Goal: Information Seeking & Learning: Get advice/opinions

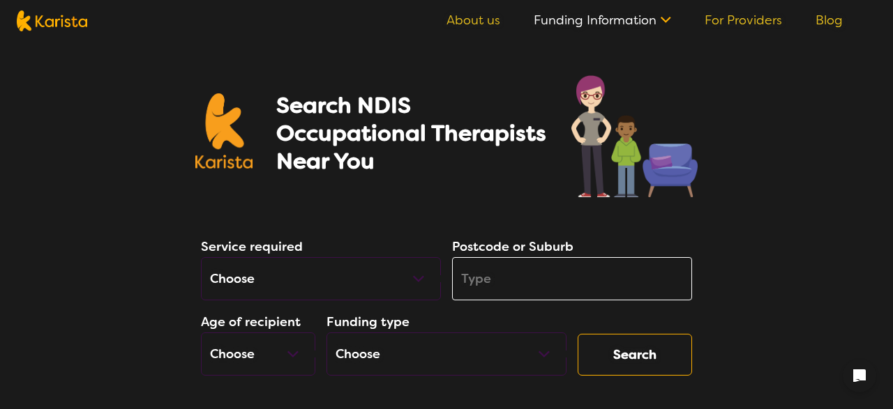
select select "[MEDICAL_DATA]"
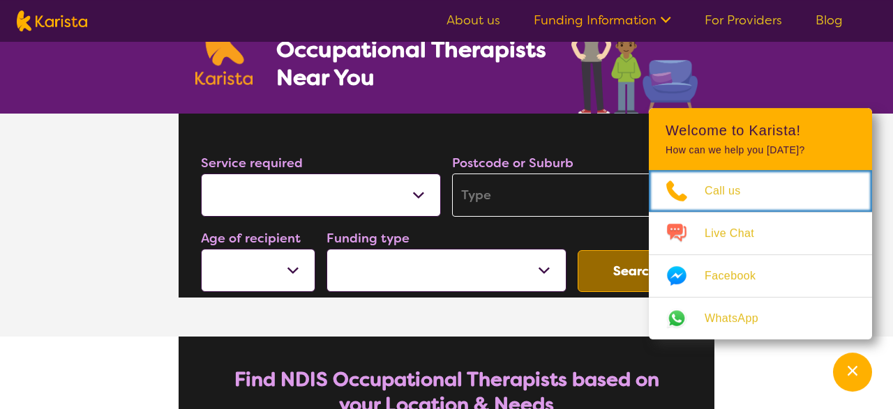
scroll to position [100, 0]
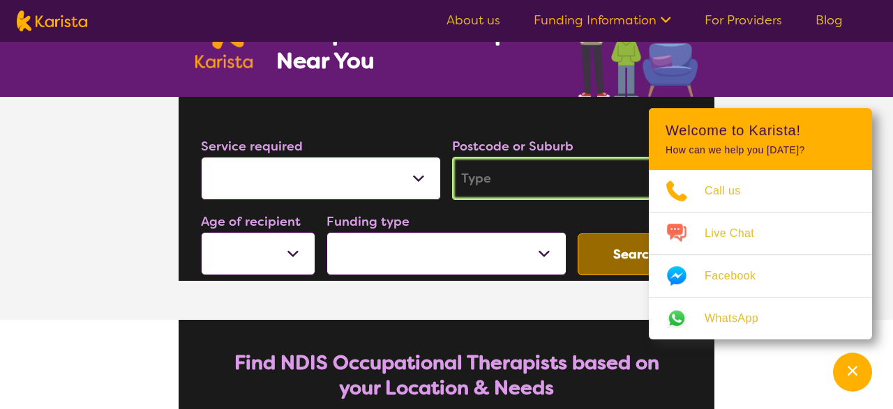
click at [489, 173] on input "search" at bounding box center [572, 178] width 240 height 43
type input "2"
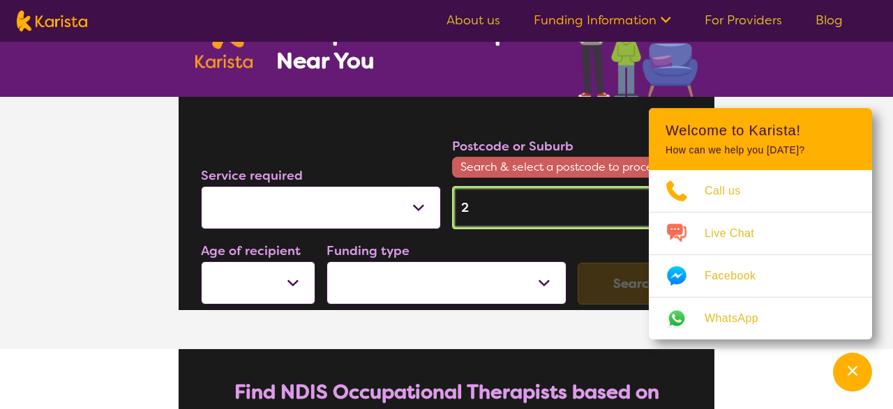
type input "25"
type input "256"
type input "2565"
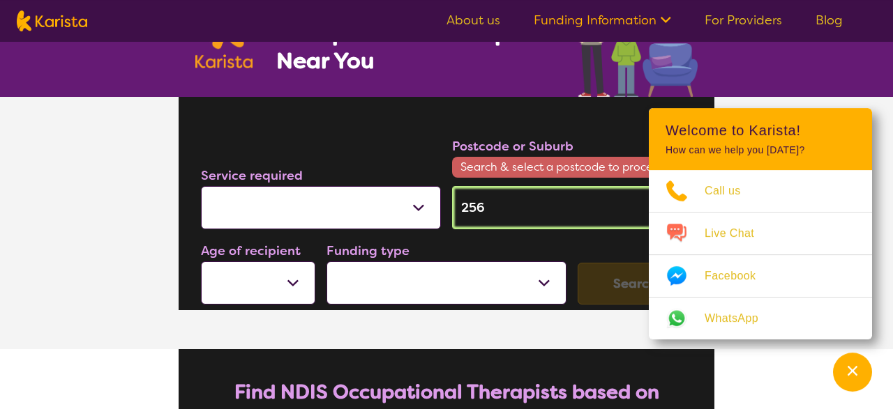
type input "2565"
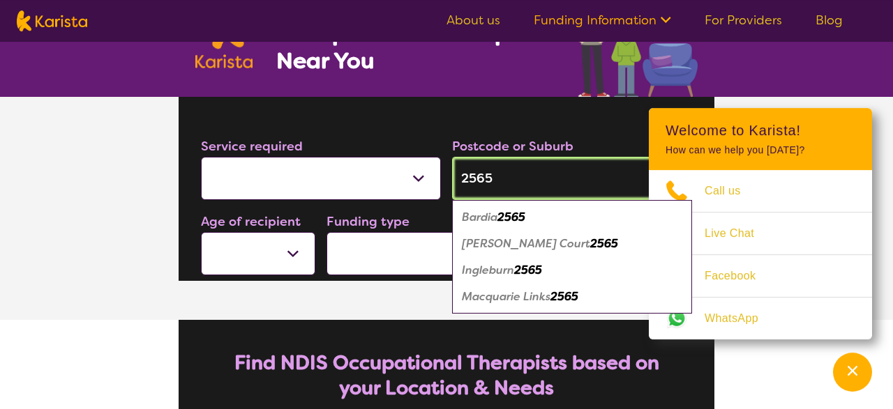
type input "2565"
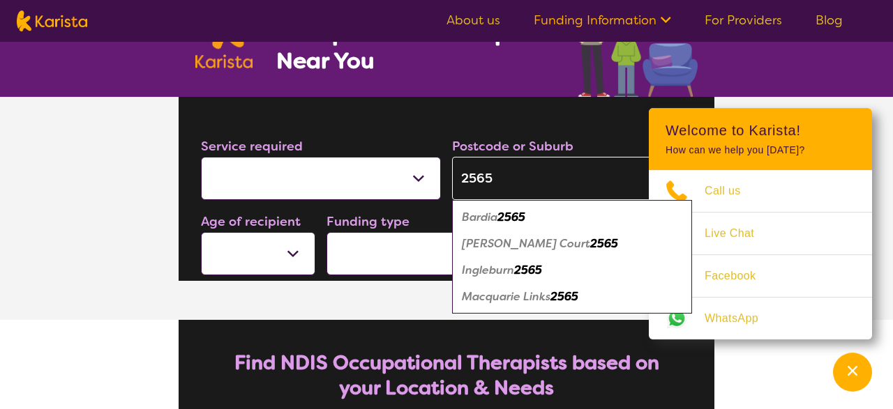
click at [503, 271] on em "Ingleburn" at bounding box center [488, 270] width 52 height 15
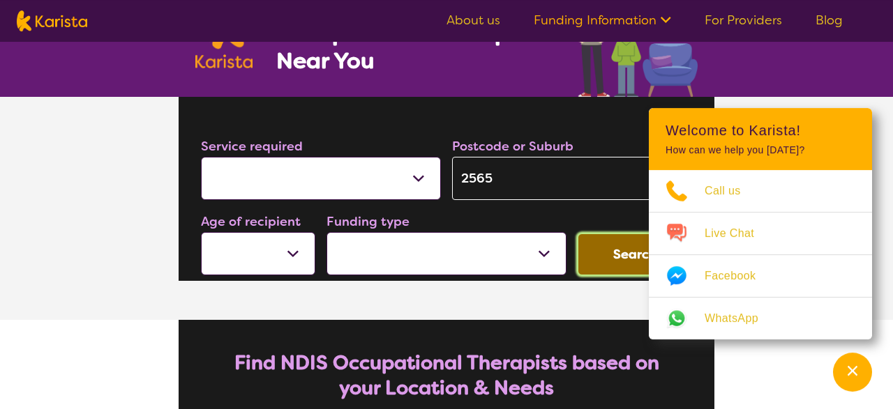
click at [610, 256] on button "Search" at bounding box center [634, 255] width 114 height 42
click at [610, 264] on button "Search" at bounding box center [634, 255] width 114 height 42
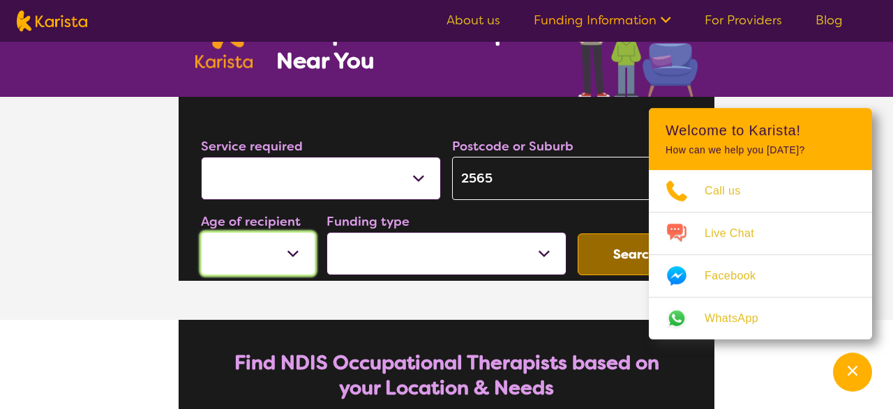
click at [201, 232] on select "Early Childhood - 0 to 9 Child - 10 to 11 Adolescent - 12 to 17 Adult - 18 to 6…" at bounding box center [258, 253] width 114 height 43
select select "AD"
click option "Adult - 18 to 64" at bounding box center [0, 0] width 0 height 0
select select "AD"
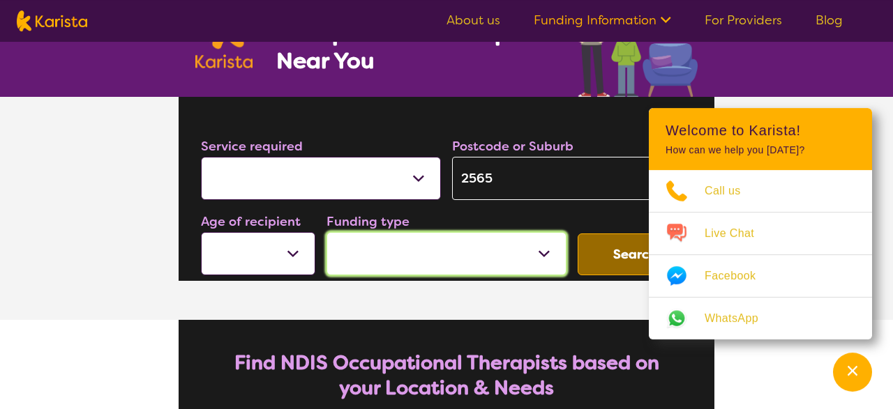
click at [326, 232] on select "Home Care Package (HCP) National Disability Insurance Scheme (NDIS) I don't know" at bounding box center [446, 253] width 240 height 43
select select "NDIS"
click option "National Disability Insurance Scheme (NDIS)" at bounding box center [0, 0] width 0 height 0
select select "NDIS"
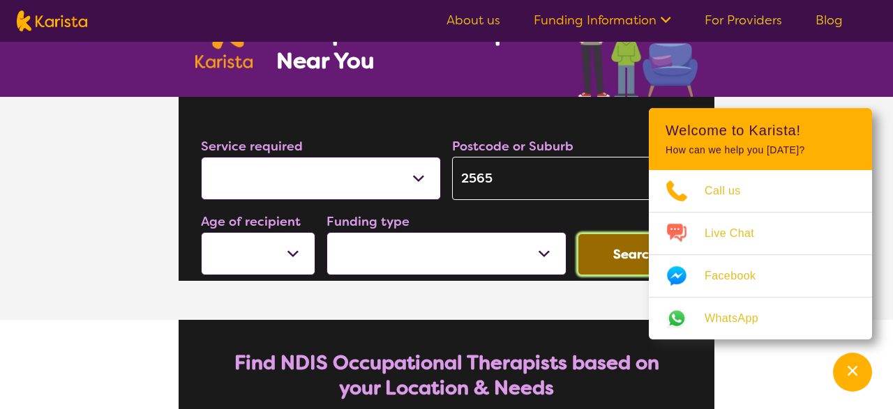
click at [612, 263] on button "Search" at bounding box center [634, 255] width 114 height 42
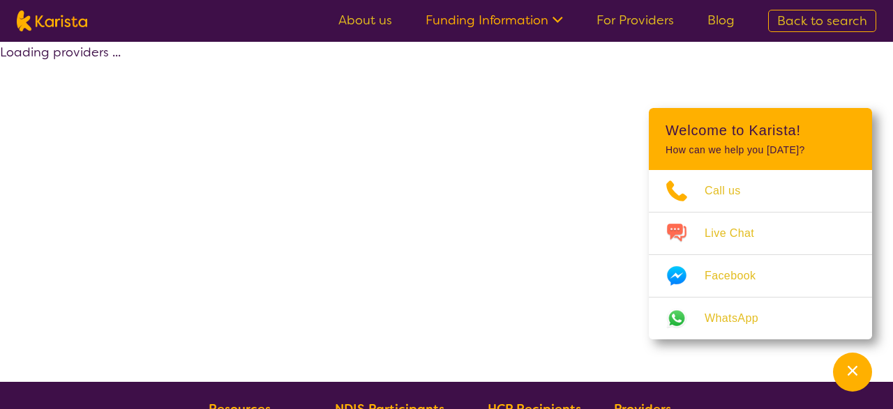
select select "by_score"
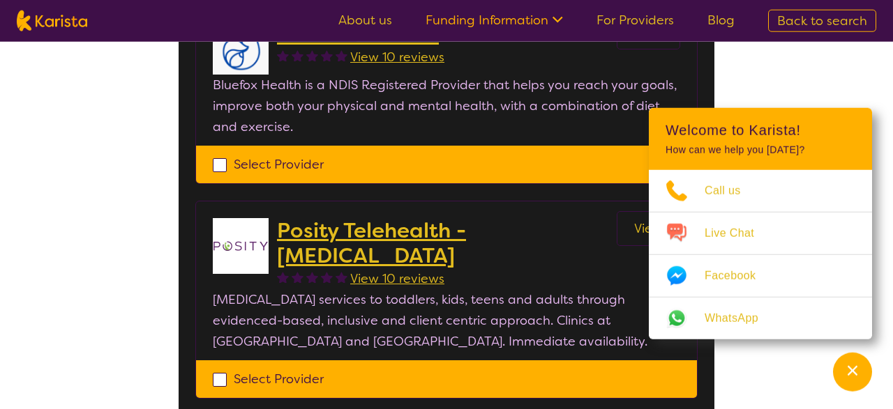
scroll to position [146, 0]
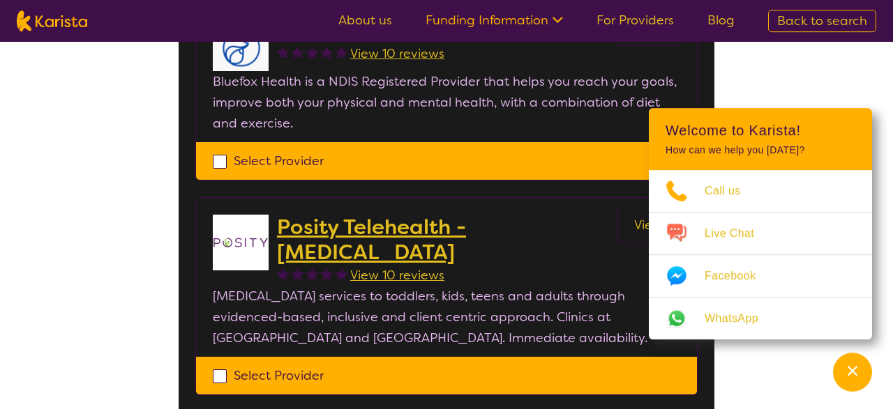
scroll to position [3, 0]
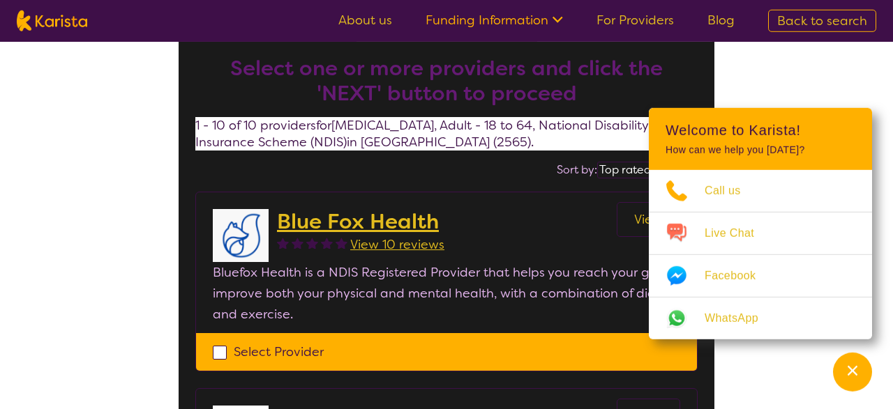
click at [857, 119] on header "Welcome to Karista! How can we help you [DATE]?" at bounding box center [760, 139] width 223 height 62
click at [851, 370] on icon "Channel Menu" at bounding box center [852, 371] width 10 height 10
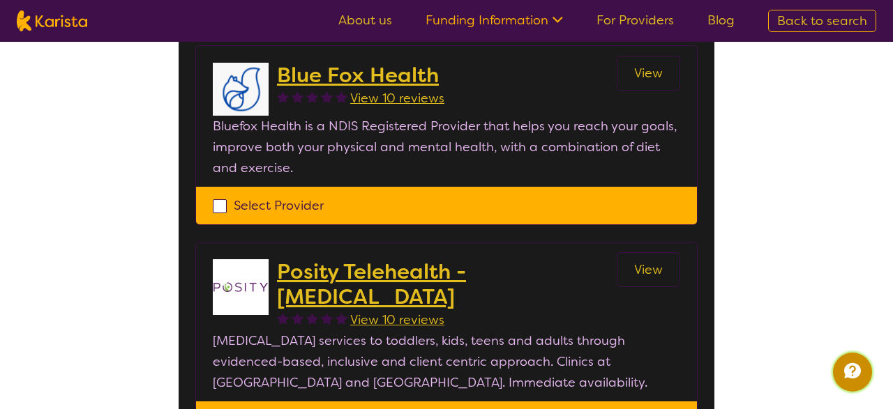
scroll to position [152, 0]
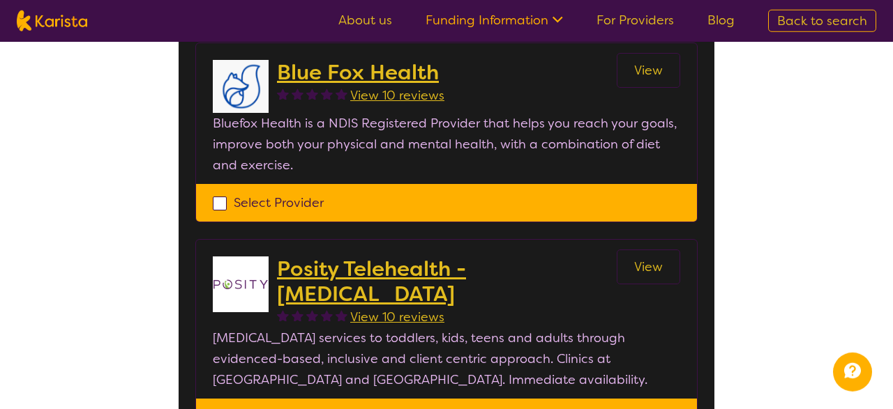
click at [338, 68] on h2 "Blue Fox Health" at bounding box center [360, 72] width 167 height 25
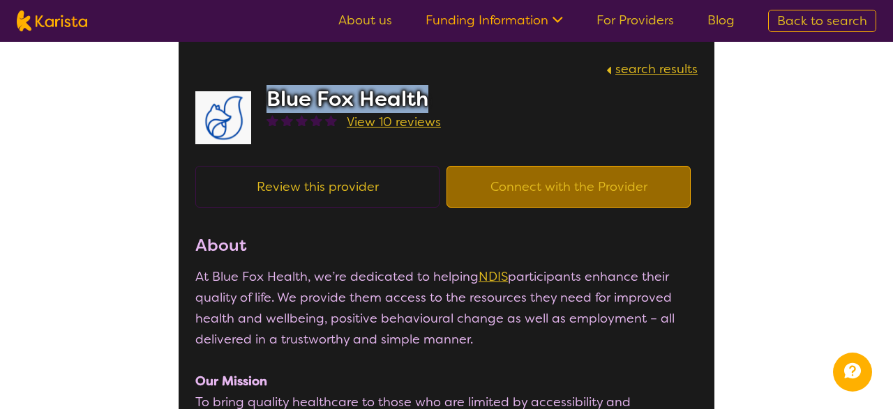
drag, startPoint x: 268, startPoint y: 94, endPoint x: 434, endPoint y: 90, distance: 166.0
click at [434, 90] on h2 "Blue Fox Health" at bounding box center [353, 98] width 174 height 25
copy h2 "Blue Fox Health"
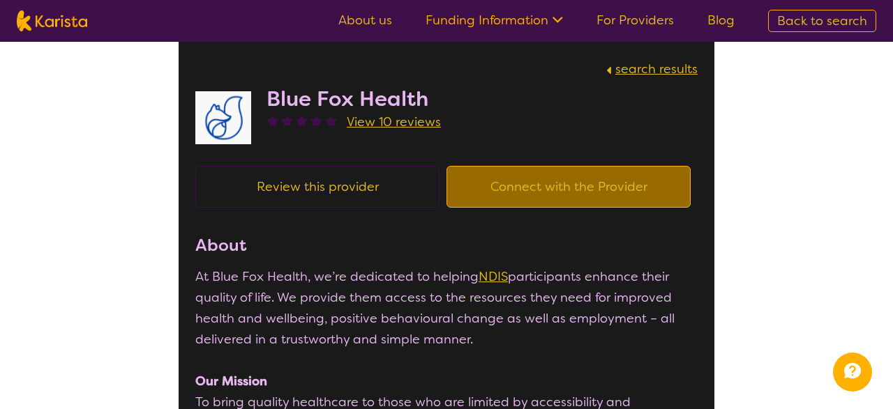
click at [275, 258] on h3 "About" at bounding box center [446, 245] width 502 height 25
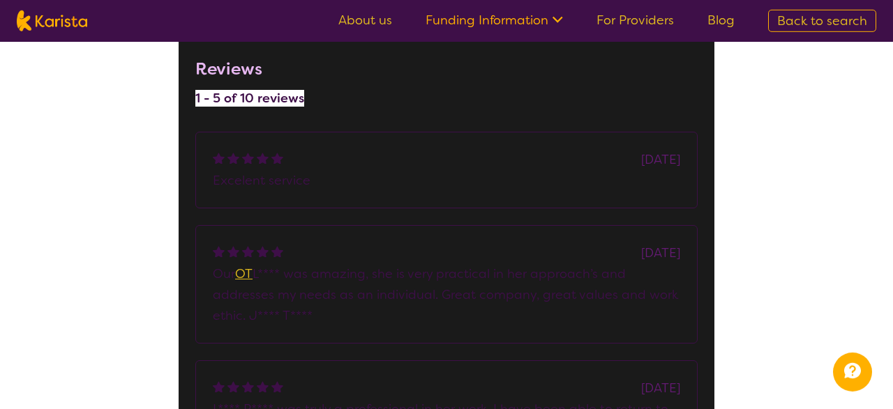
scroll to position [707, 0]
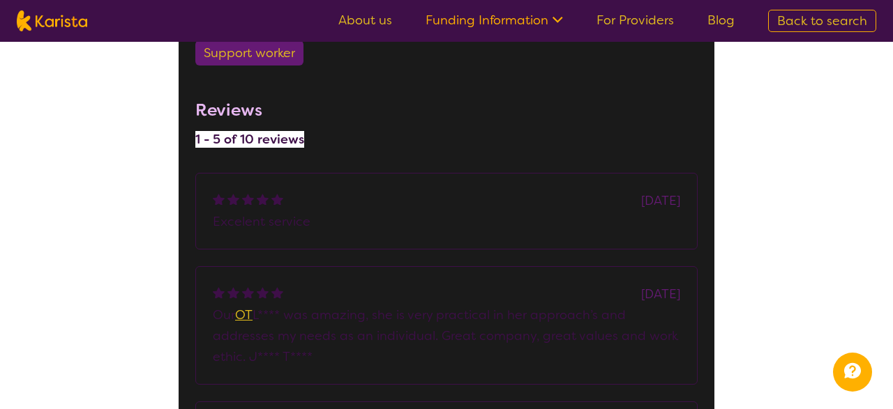
scroll to position [152, 0]
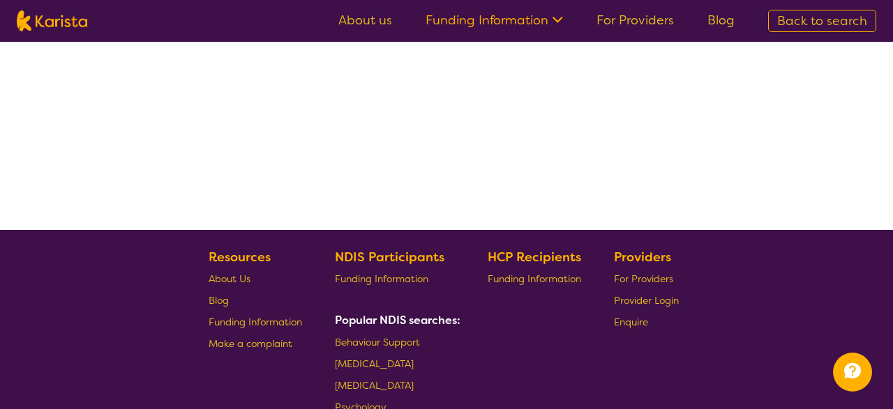
select select "by_score"
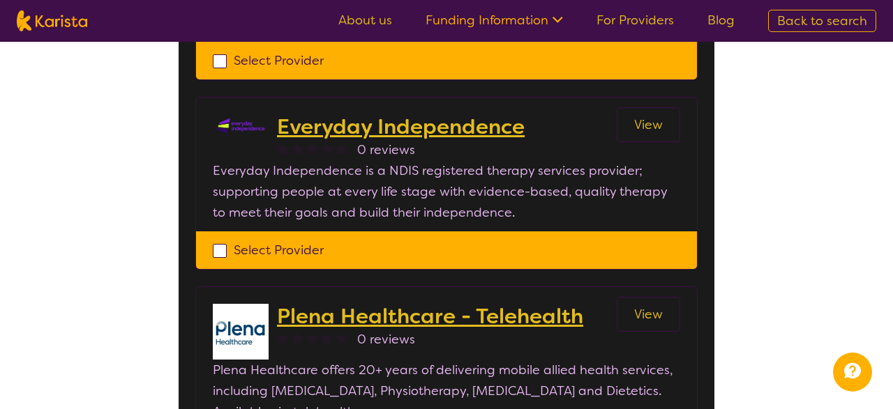
scroll to position [1473, 0]
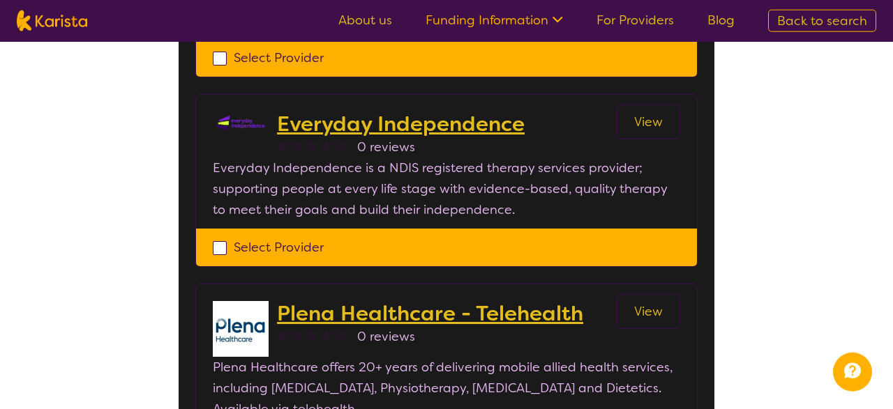
click at [291, 112] on h2 "Everyday Independence" at bounding box center [401, 124] width 248 height 25
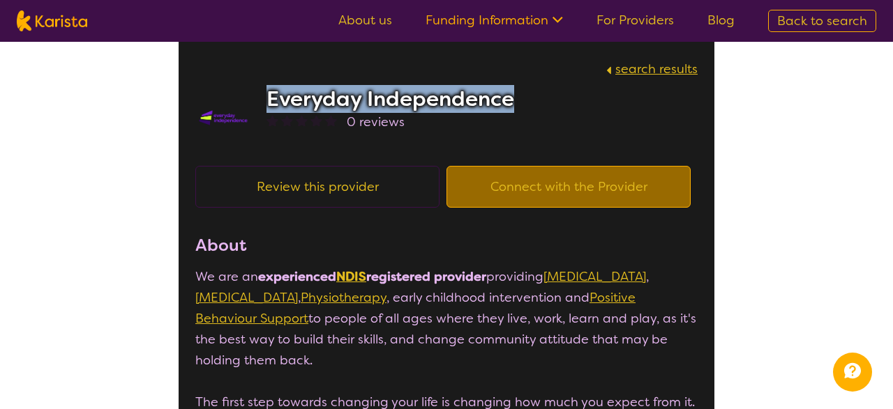
drag, startPoint x: 269, startPoint y: 92, endPoint x: 509, endPoint y: 114, distance: 240.9
click at [509, 112] on h2 "Everyday Independence" at bounding box center [390, 98] width 248 height 25
copy h2 "Everyday Independence"
